Goal: Navigation & Orientation: Find specific page/section

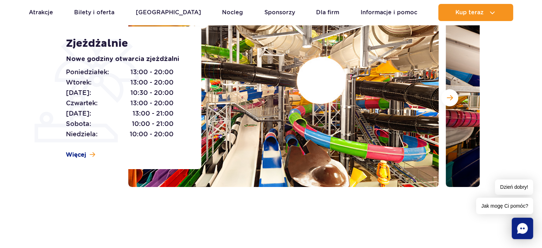
click at [331, 81] on img at bounding box center [283, 98] width 310 height 178
click at [261, 109] on img at bounding box center [283, 98] width 310 height 178
click at [453, 98] on button "Następny slajd" at bounding box center [449, 97] width 17 height 17
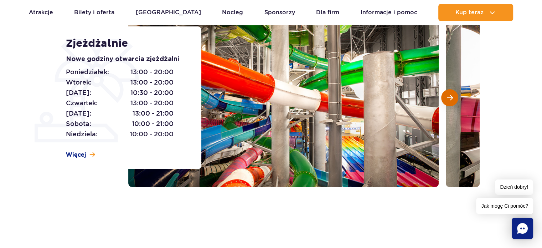
click at [453, 98] on button "Następny slajd" at bounding box center [449, 97] width 17 height 17
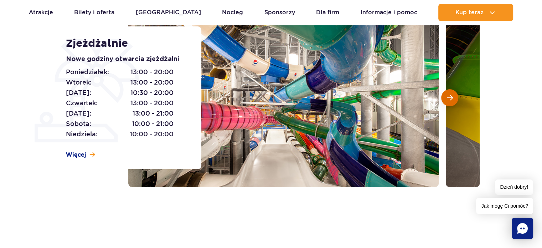
click at [453, 98] on button "Następny slajd" at bounding box center [449, 97] width 17 height 17
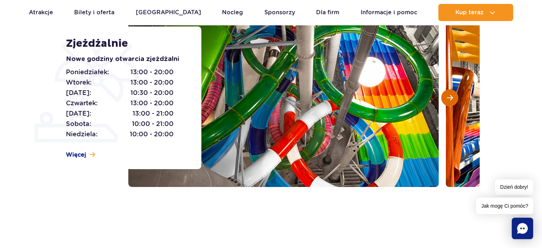
click at [453, 98] on button "Następny slajd" at bounding box center [449, 97] width 17 height 17
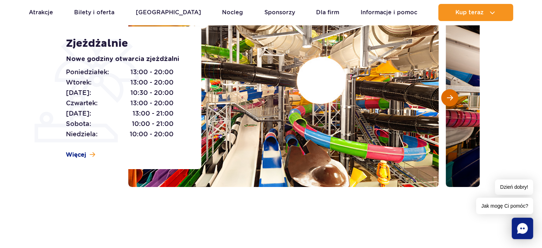
click at [453, 98] on button "Następny slajd" at bounding box center [449, 97] width 17 height 17
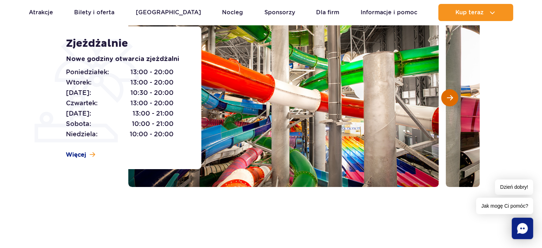
click at [453, 98] on button "Następny slajd" at bounding box center [449, 97] width 17 height 17
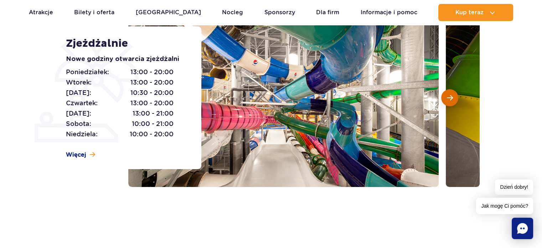
click at [453, 98] on button "Następny slajd" at bounding box center [449, 97] width 17 height 17
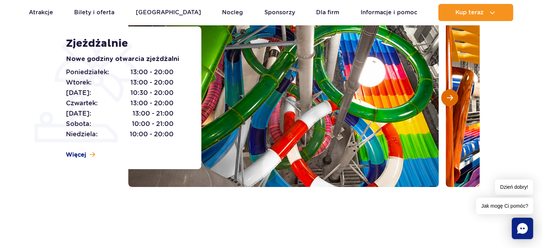
click at [453, 98] on button "Następny slajd" at bounding box center [449, 97] width 17 height 17
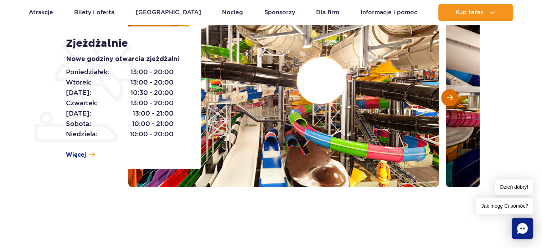
click at [453, 98] on button "Następny slajd" at bounding box center [449, 97] width 17 height 17
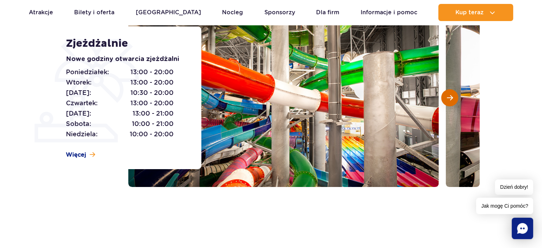
click at [453, 98] on button "Następny slajd" at bounding box center [449, 97] width 17 height 17
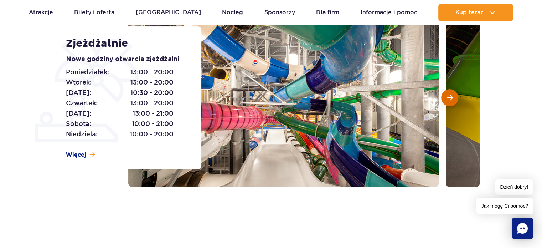
click at [453, 98] on button "Następny slajd" at bounding box center [449, 97] width 17 height 17
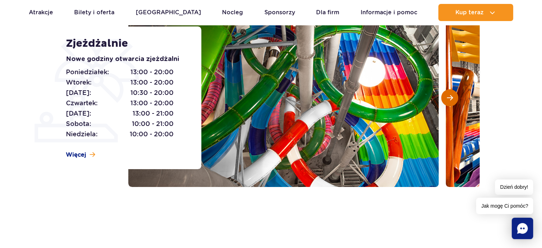
click at [453, 98] on button "Następny slajd" at bounding box center [449, 97] width 17 height 17
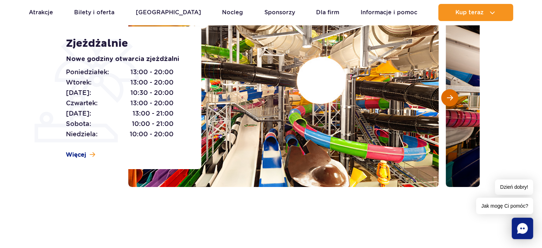
click at [453, 98] on button "Następny slajd" at bounding box center [449, 97] width 17 height 17
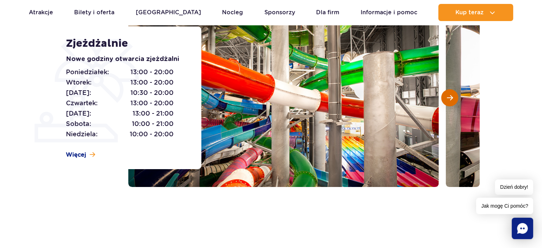
click at [453, 98] on button "Następny slajd" at bounding box center [449, 97] width 17 height 17
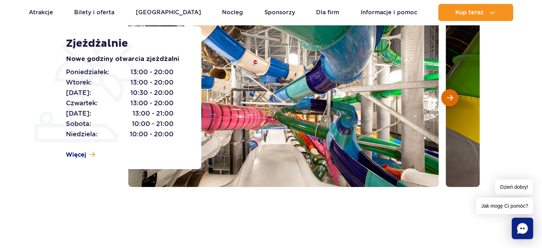
click at [453, 98] on button "Następny slajd" at bounding box center [449, 97] width 17 height 17
